Goal: Task Accomplishment & Management: Complete application form

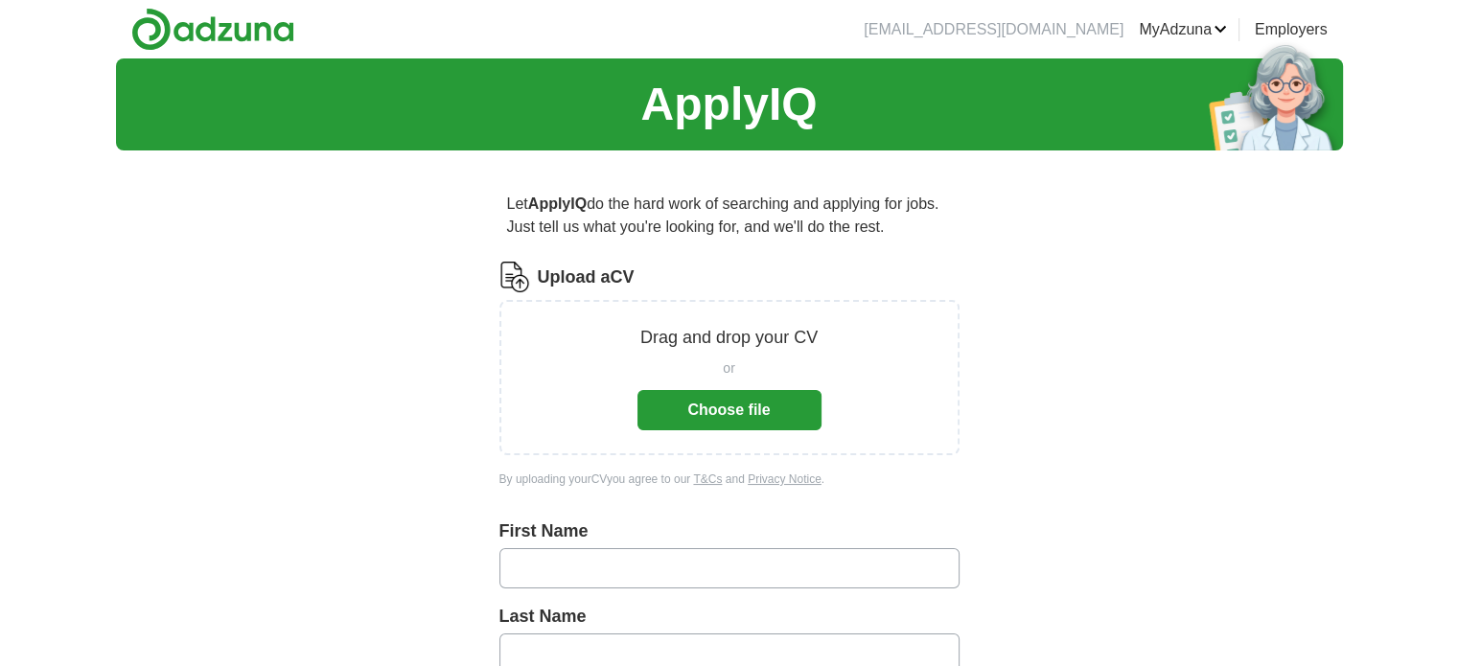
click at [730, 415] on button "Choose file" at bounding box center [730, 410] width 184 height 40
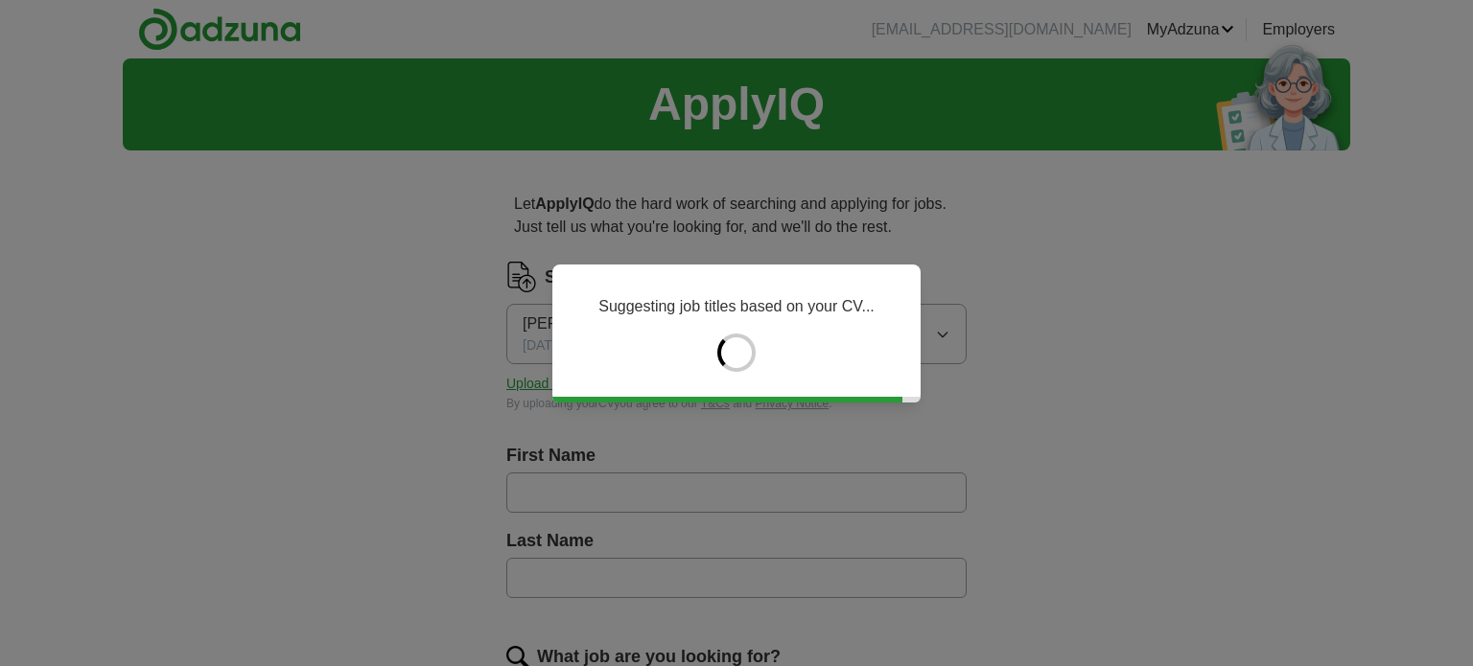
type input "*******"
type input "***"
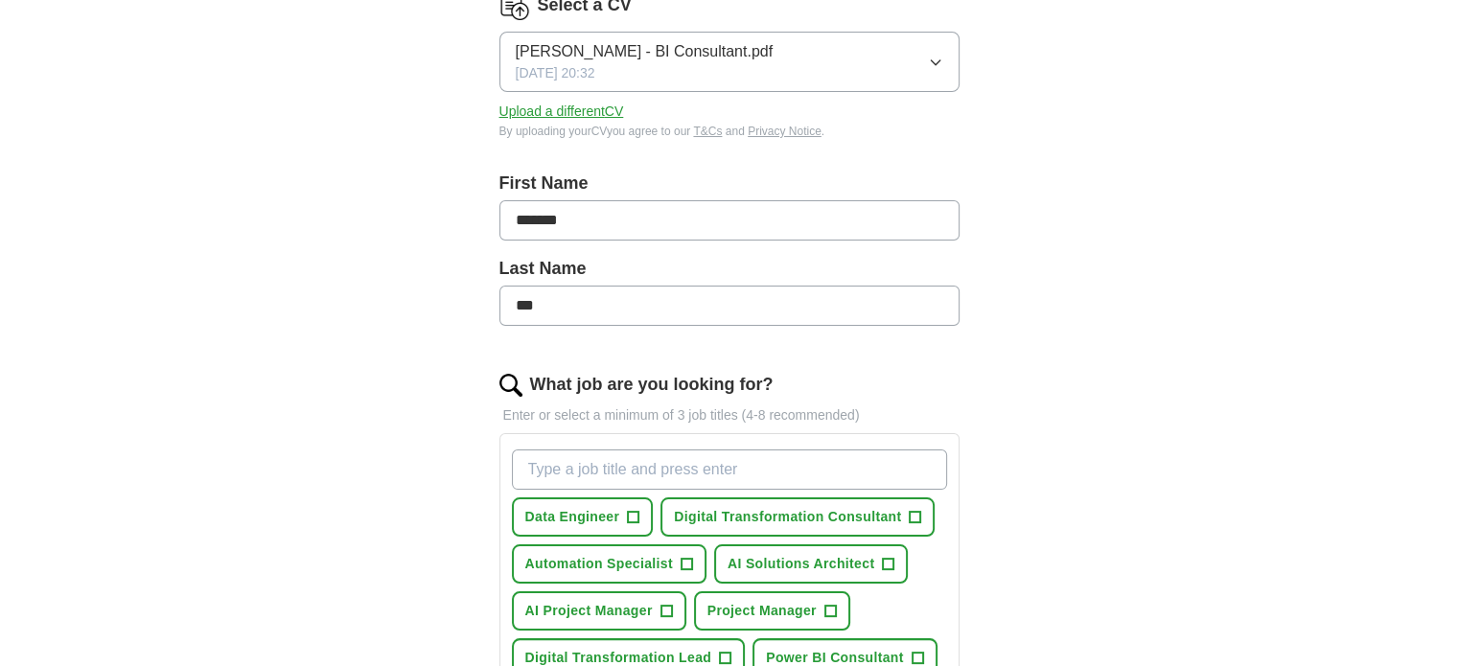
scroll to position [288, 0]
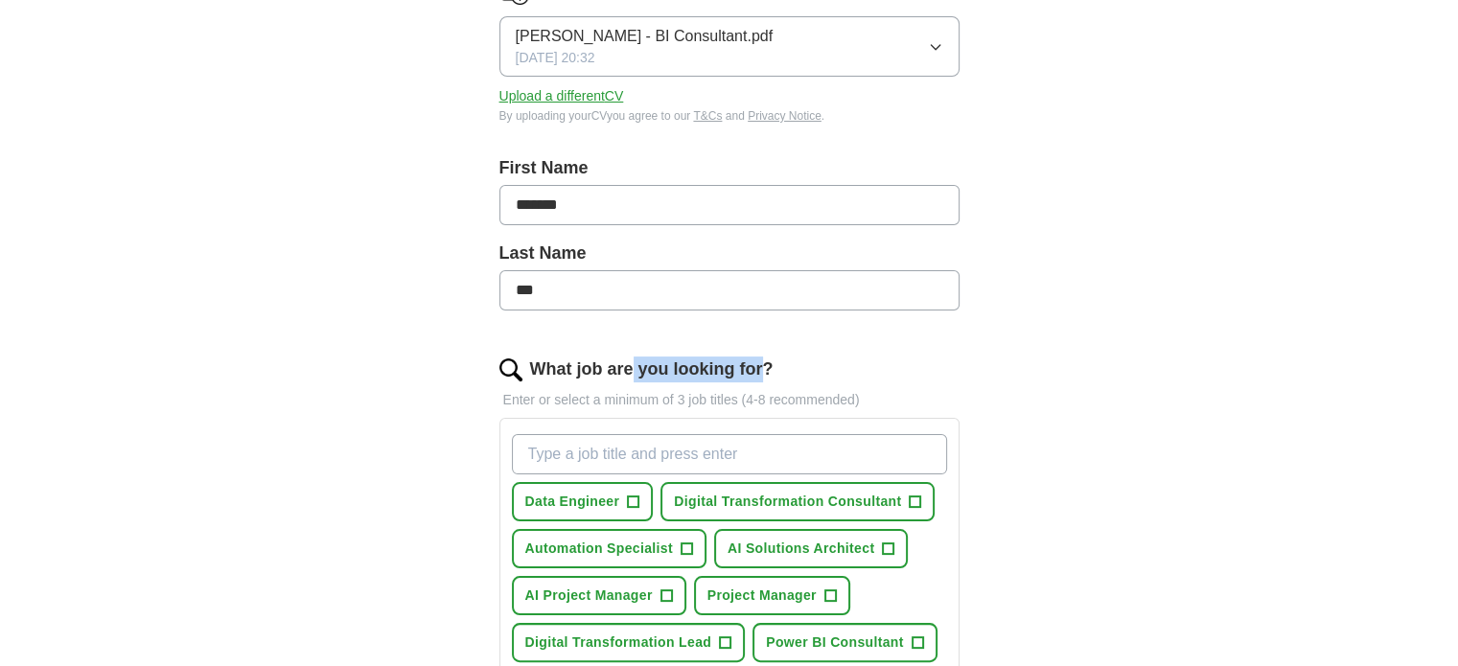
drag, startPoint x: 631, startPoint y: 373, endPoint x: 759, endPoint y: 365, distance: 128.7
click at [767, 358] on label "What job are you looking for?" at bounding box center [652, 370] width 244 height 26
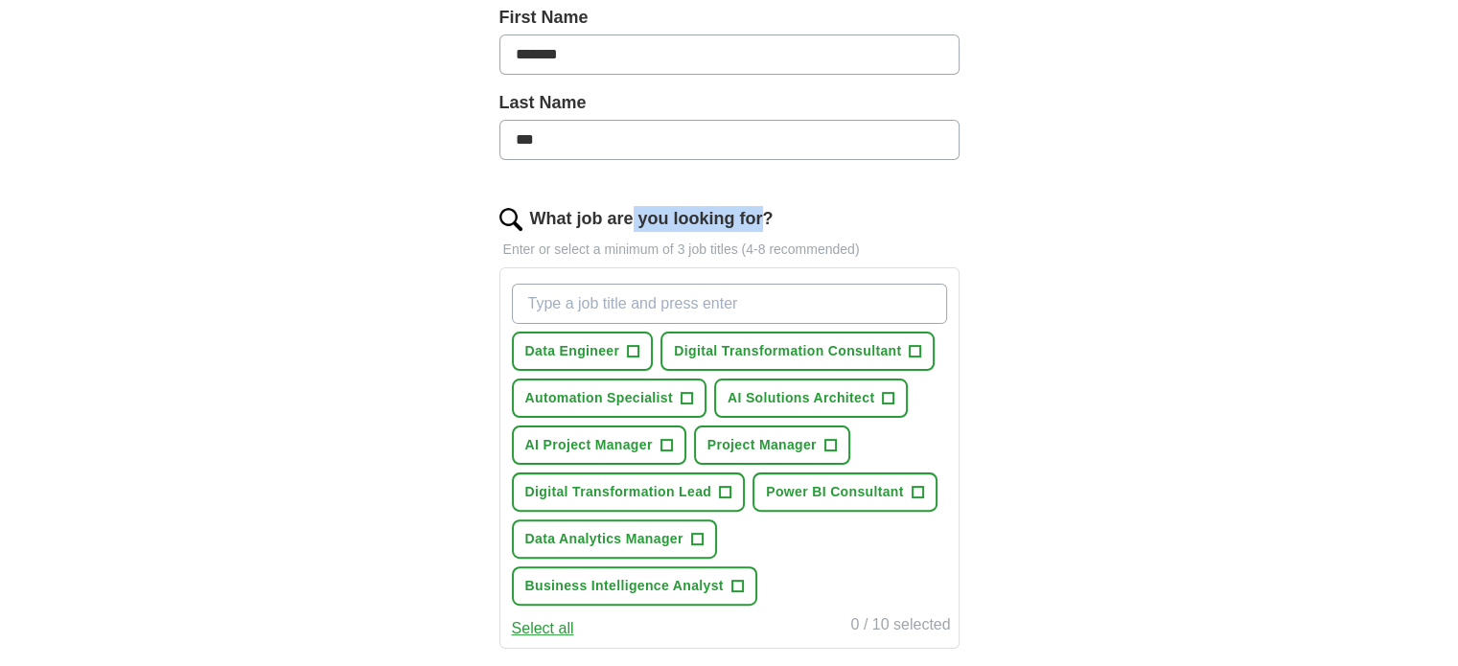
scroll to position [479, 0]
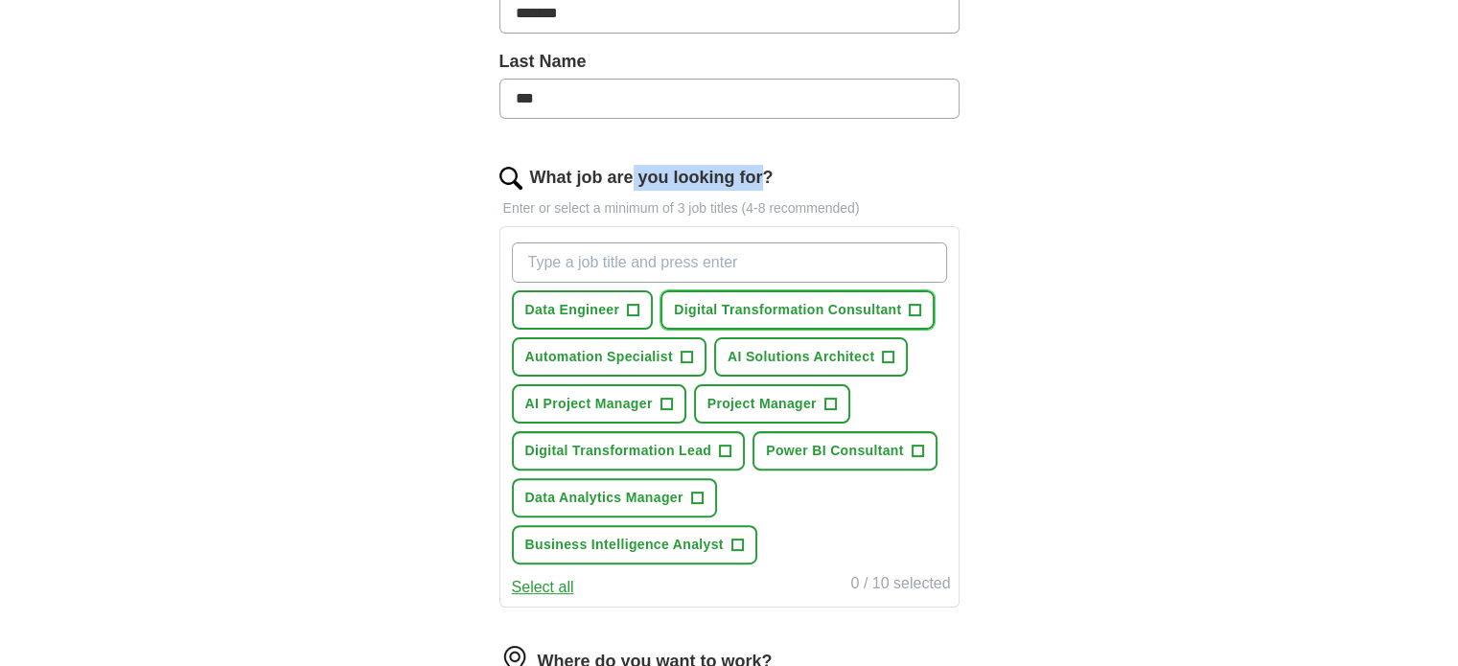
click at [809, 304] on span "Digital Transformation Consultant" at bounding box center [787, 310] width 227 height 20
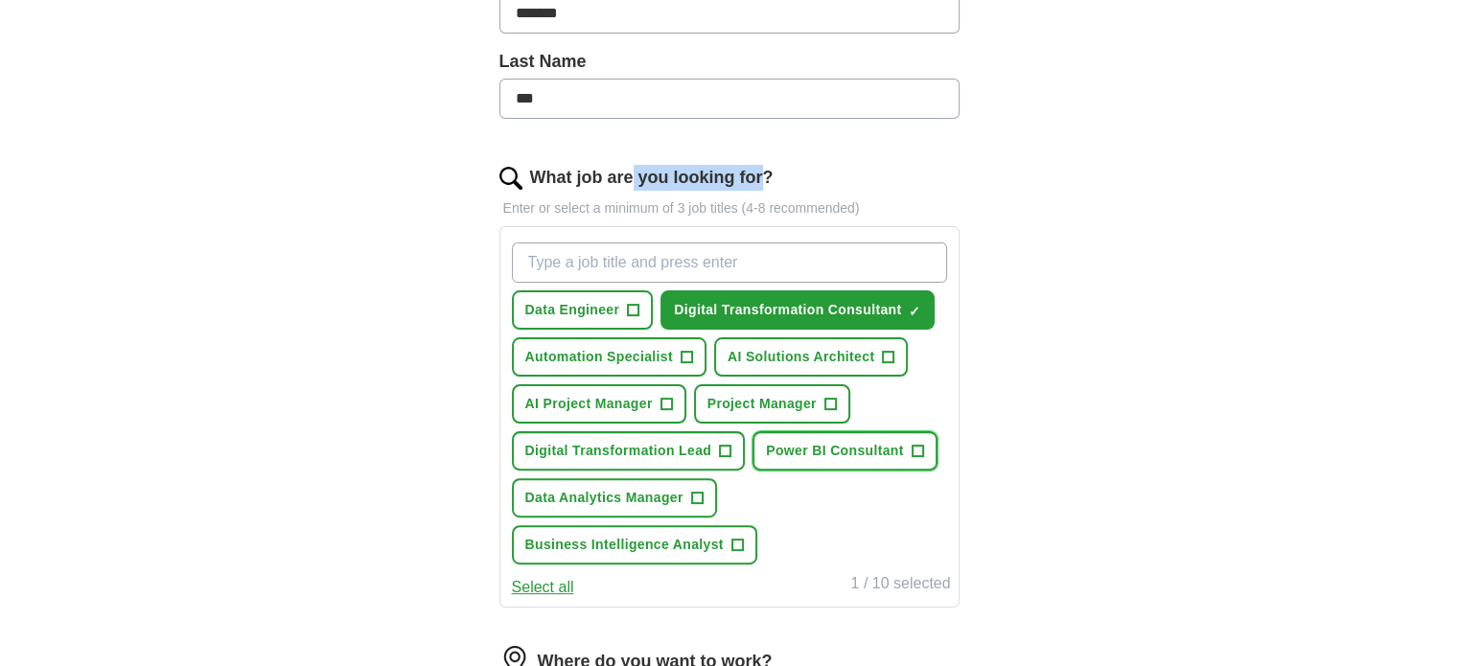
click at [842, 448] on span "Power BI Consultant" at bounding box center [835, 451] width 138 height 20
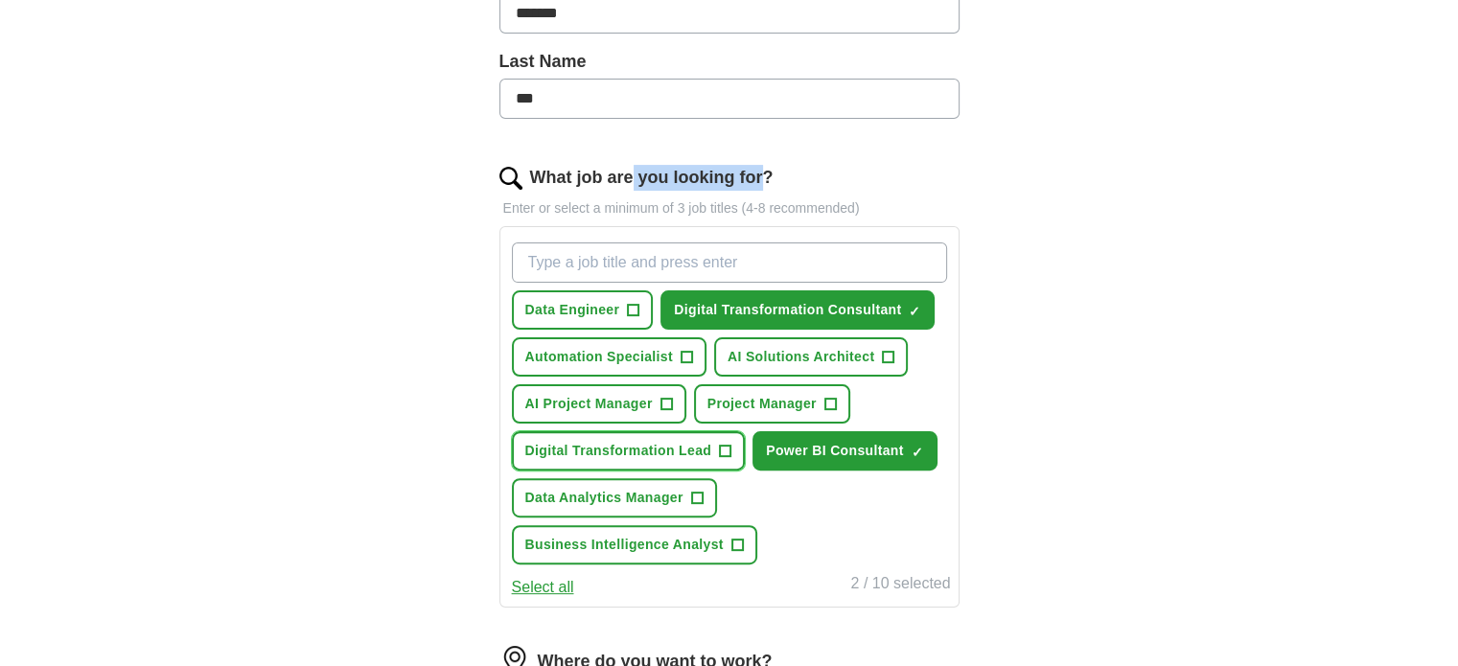
click at [594, 442] on span "Digital Transformation Lead" at bounding box center [618, 451] width 187 height 20
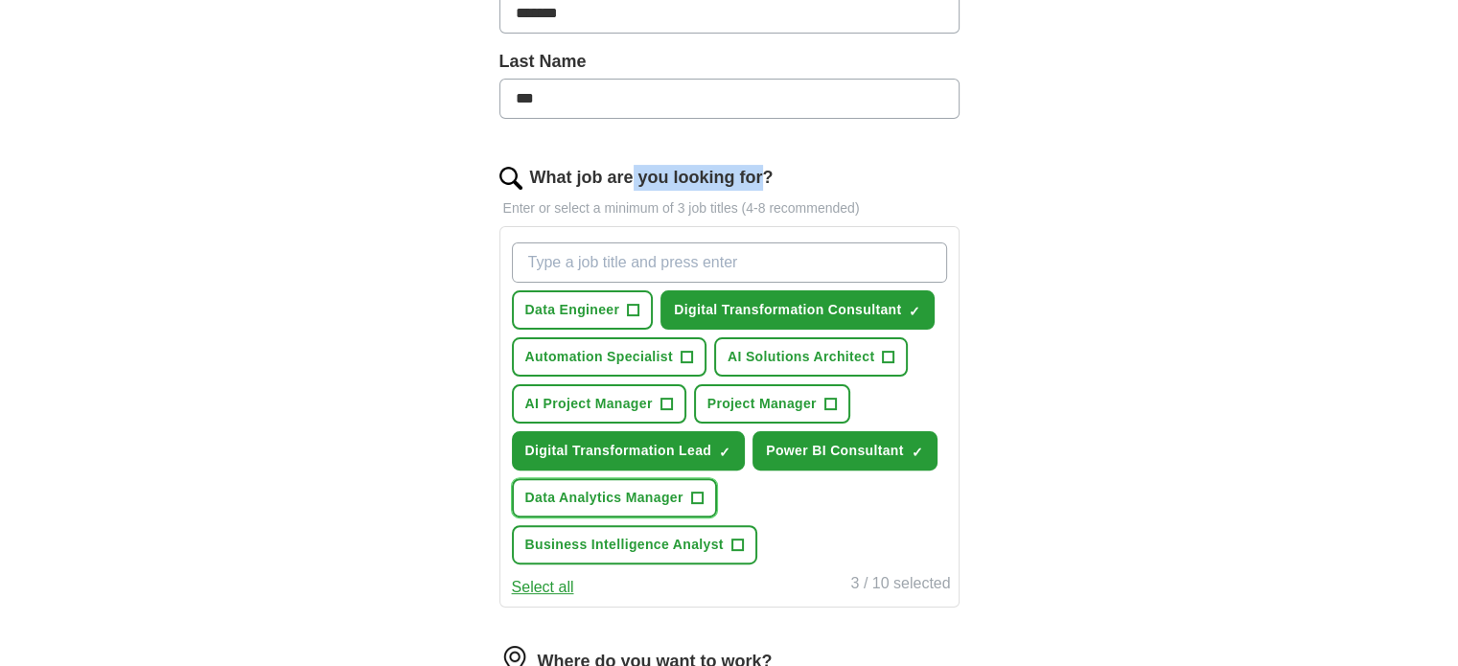
click at [614, 488] on span "Data Analytics Manager" at bounding box center [604, 498] width 158 height 20
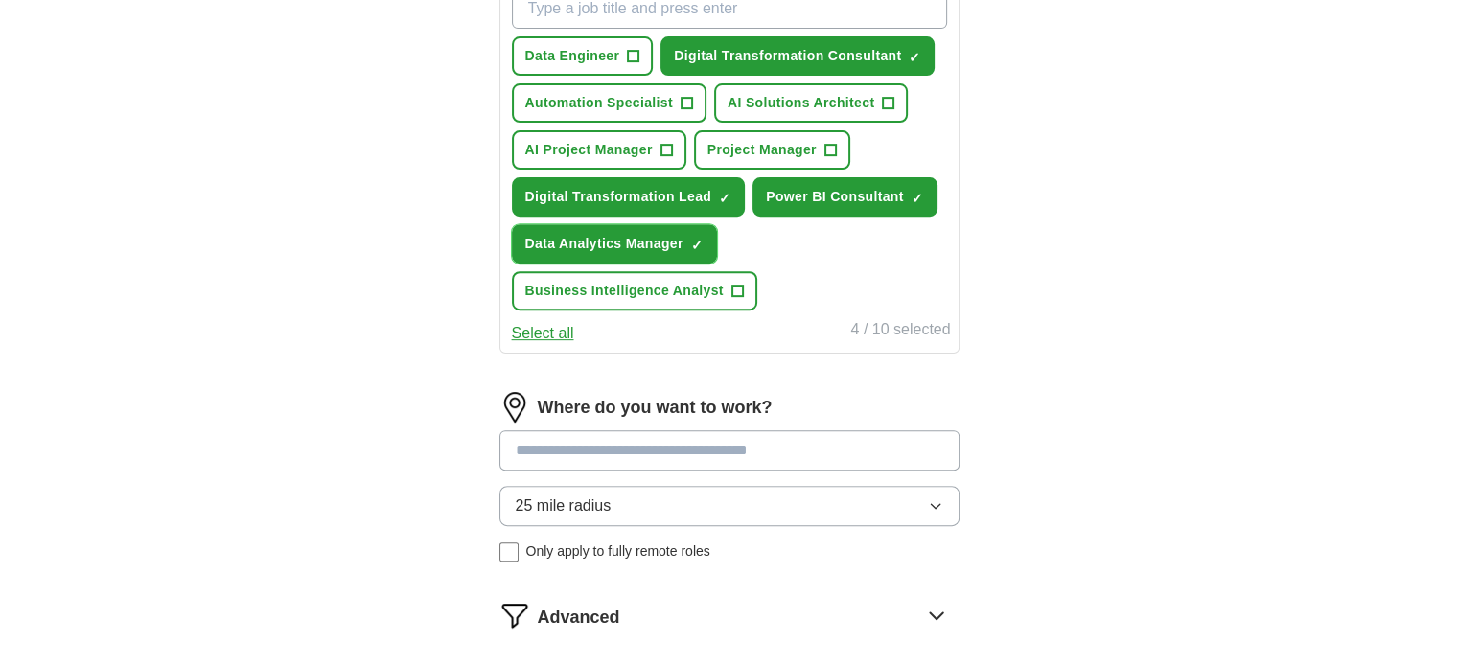
scroll to position [767, 0]
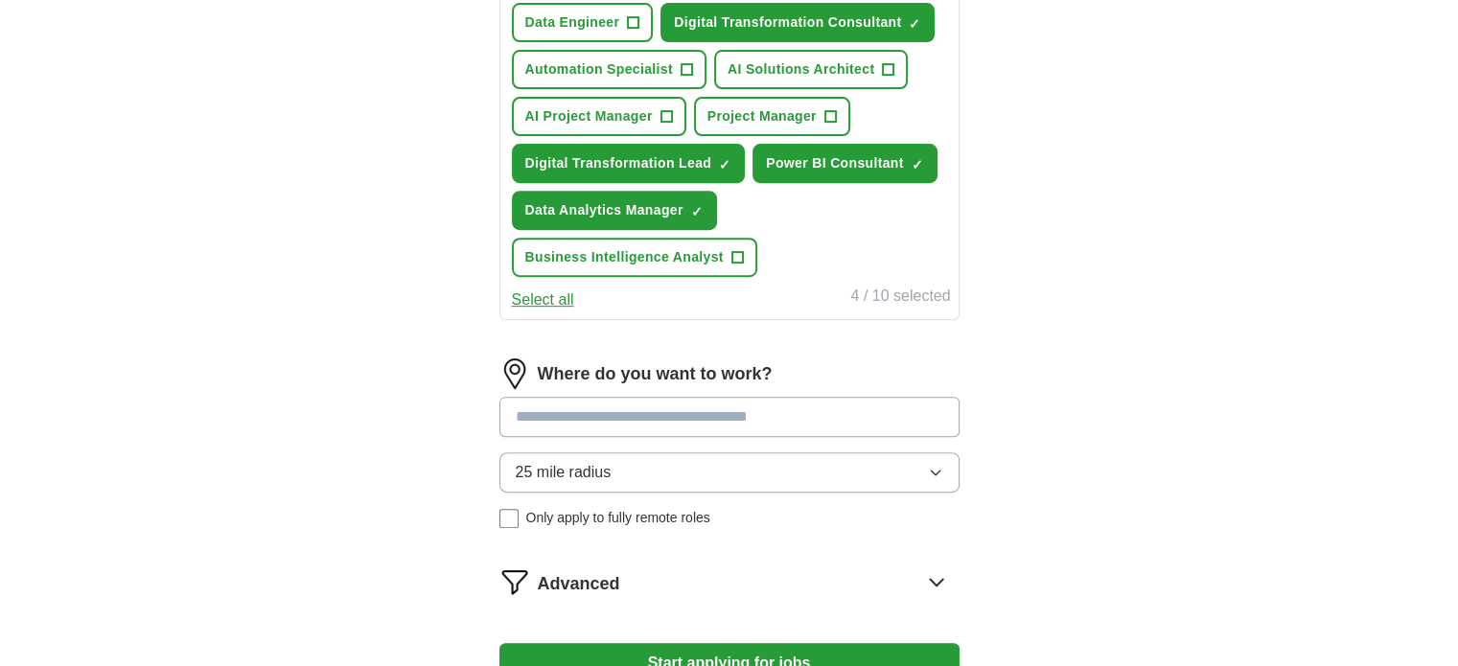
click at [675, 413] on input at bounding box center [729, 417] width 460 height 40
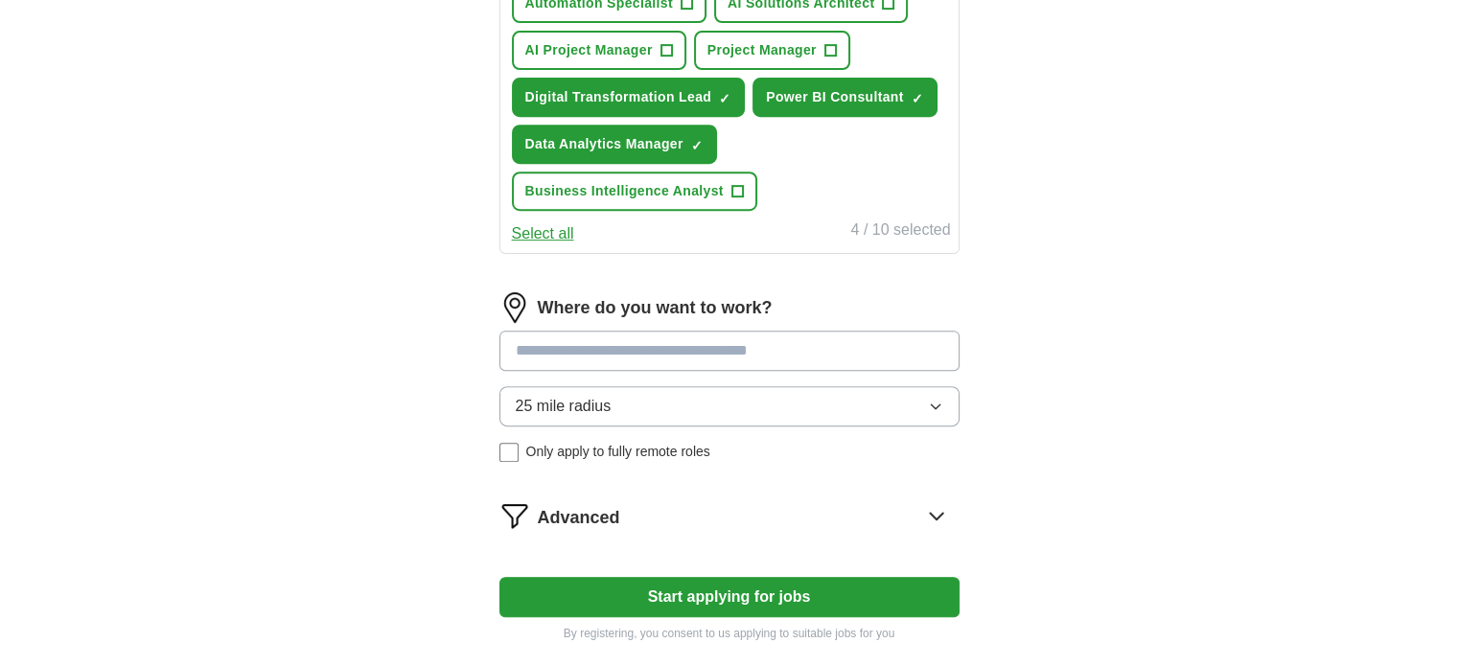
scroll to position [1041, 0]
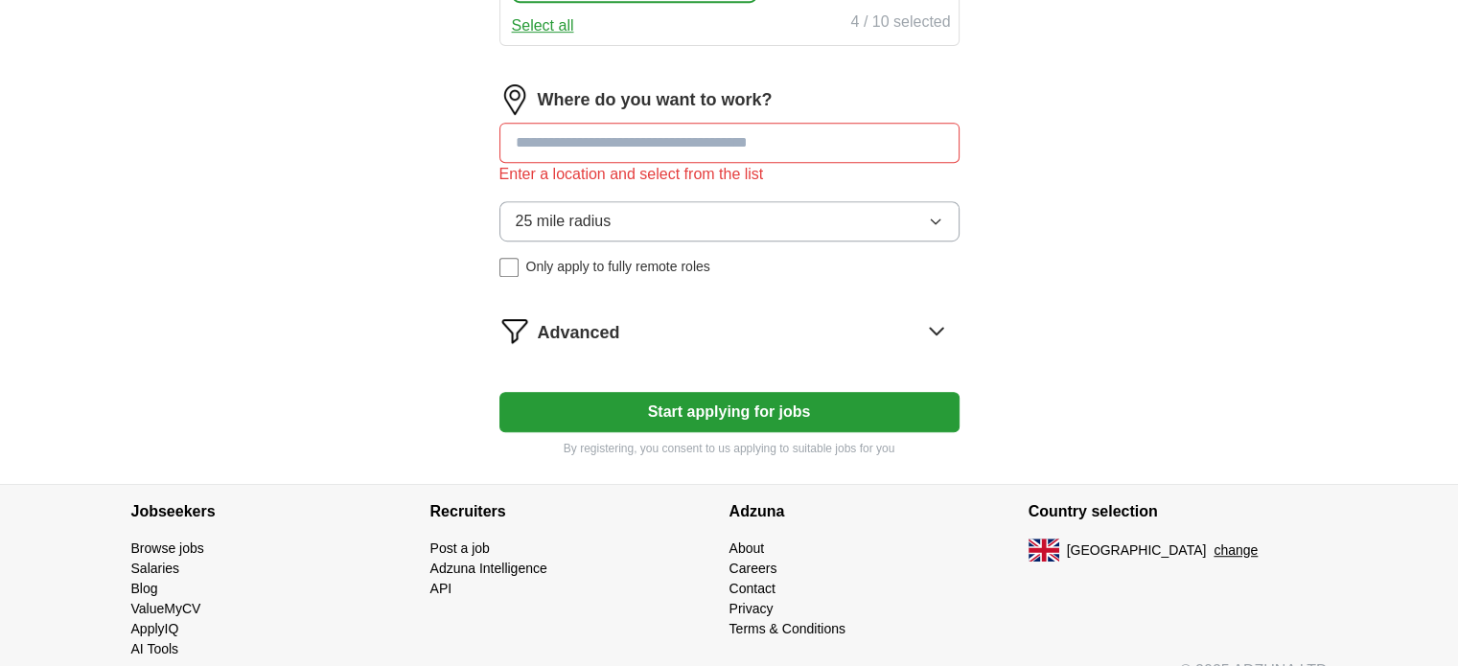
click at [690, 392] on button "Start applying for jobs" at bounding box center [729, 412] width 460 height 40
